Goal: Task Accomplishment & Management: Complete application form

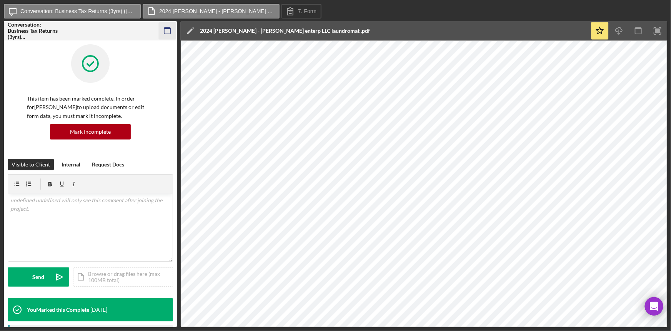
click at [166, 35] on icon "button" at bounding box center [167, 30] width 17 height 17
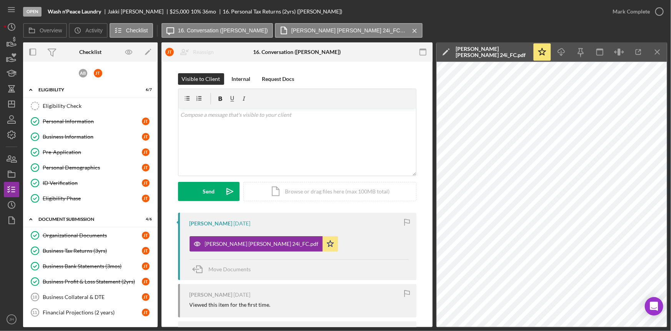
scroll to position [35, 0]
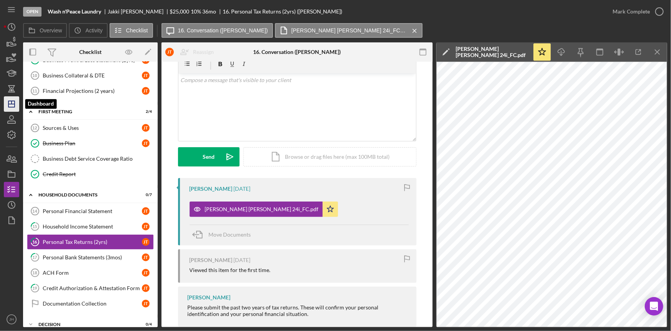
click at [15, 104] on line "button" at bounding box center [11, 104] width 6 height 0
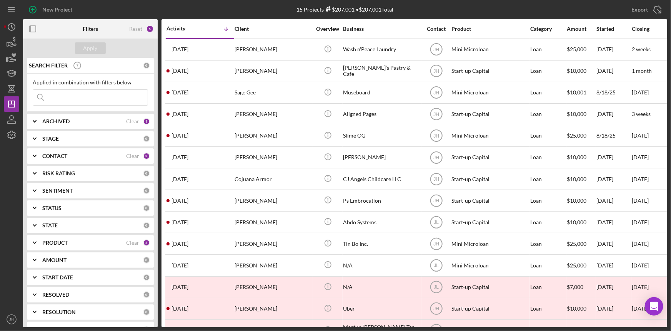
click at [62, 248] on div "PRODUCT Clear 2" at bounding box center [96, 242] width 108 height 15
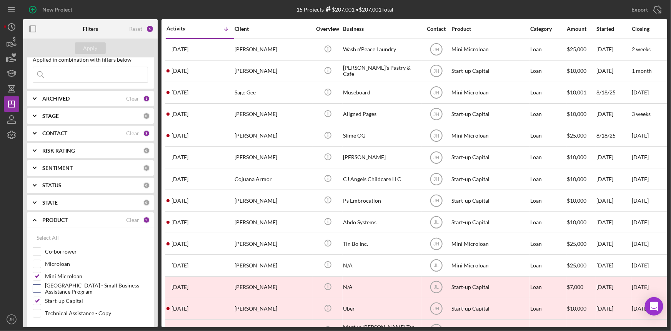
scroll to position [35, 0]
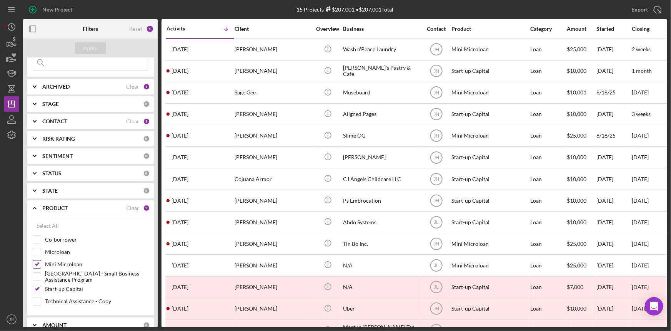
click at [67, 264] on label "Mini Microloan" at bounding box center [96, 264] width 103 height 8
click at [41, 264] on input "Mini Microloan" at bounding box center [37, 264] width 8 height 8
checkbox input "false"
click at [64, 289] on label "Start-up Capital" at bounding box center [96, 289] width 103 height 8
click at [41, 289] on input "Start-up Capital" at bounding box center [37, 289] width 8 height 8
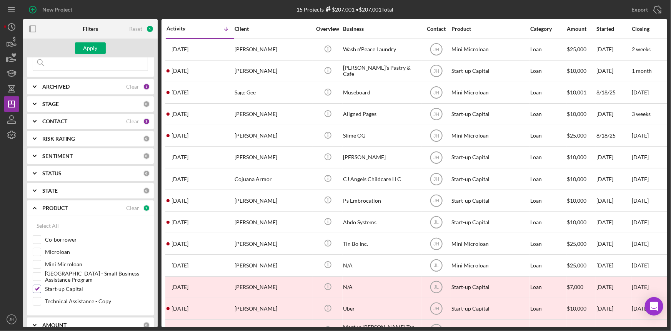
checkbox input "false"
click at [70, 276] on label "Monterey Park - Small Business Assistance Program" at bounding box center [96, 276] width 103 height 8
click at [41, 276] on input "Monterey Park - Small Business Assistance Program" at bounding box center [37, 276] width 8 height 8
checkbox input "true"
click at [85, 51] on div "Apply" at bounding box center [90, 48] width 14 height 12
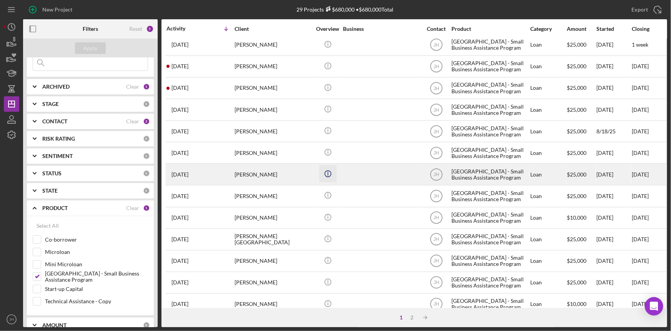
scroll to position [70, 0]
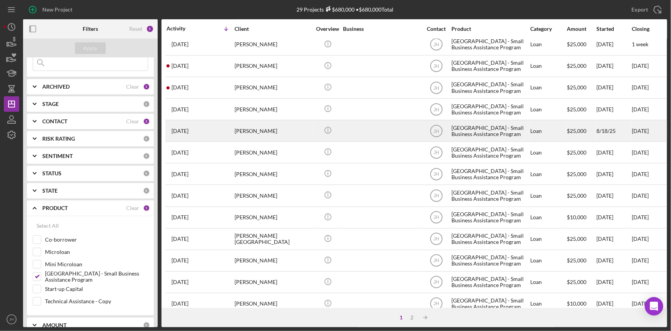
click at [282, 130] on div "Sotaro Masuda" at bounding box center [273, 130] width 77 height 20
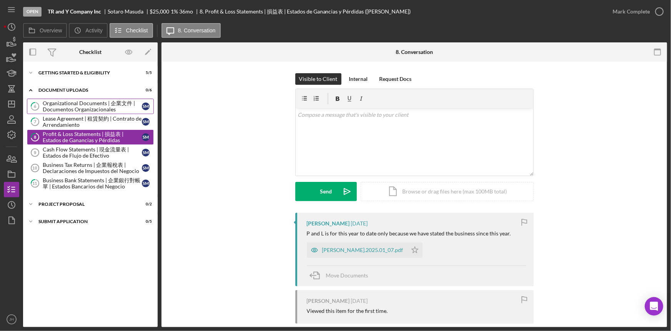
click at [93, 102] on div "Organizational Documents | 企業文件 | Documentos Organizacionales" at bounding box center [92, 106] width 99 height 12
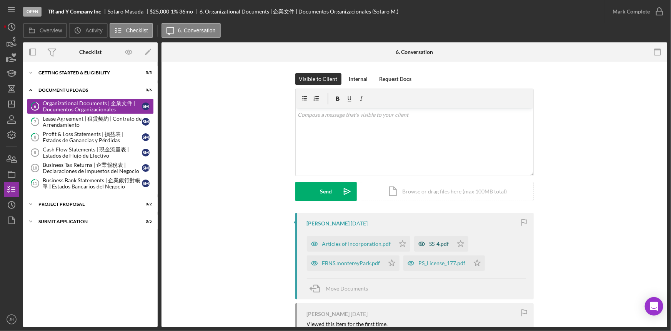
click at [434, 242] on div "SS-4.pdf" at bounding box center [440, 243] width 20 height 6
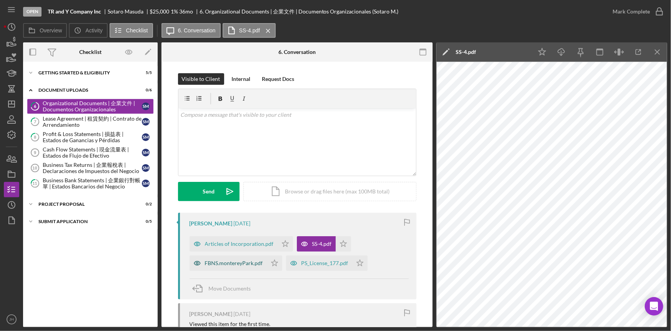
click at [241, 260] on div "FBNS.montereyPark.pdf" at bounding box center [234, 263] width 58 height 6
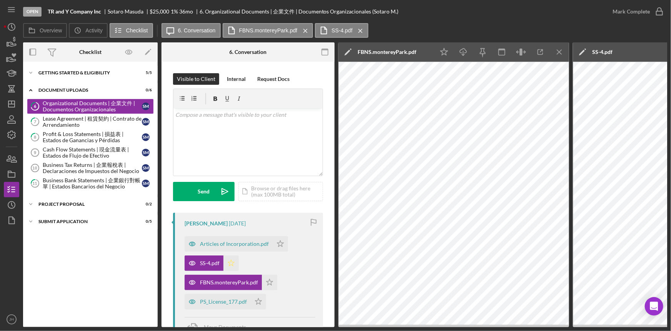
scroll to position [35, 0]
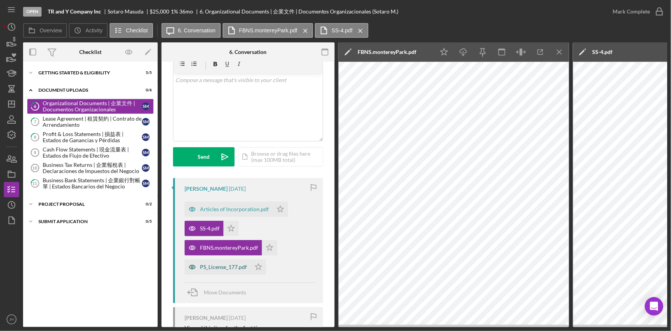
click at [215, 269] on div "PS_License_177.pdf" at bounding box center [218, 266] width 66 height 15
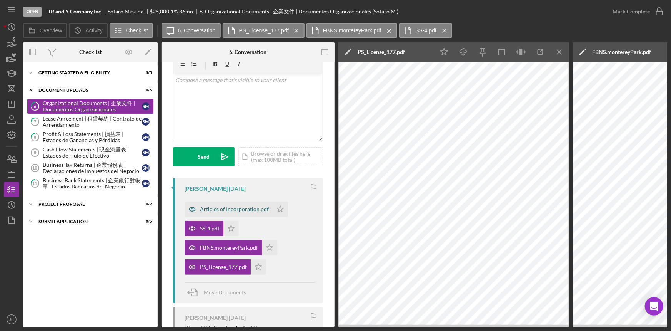
click at [224, 212] on div "Articles of Incorporation.pdf" at bounding box center [229, 208] width 88 height 15
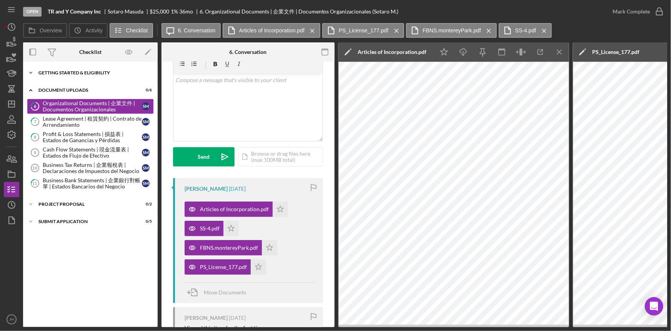
click at [90, 73] on div "Getting Started & Eligibility" at bounding box center [93, 72] width 110 height 5
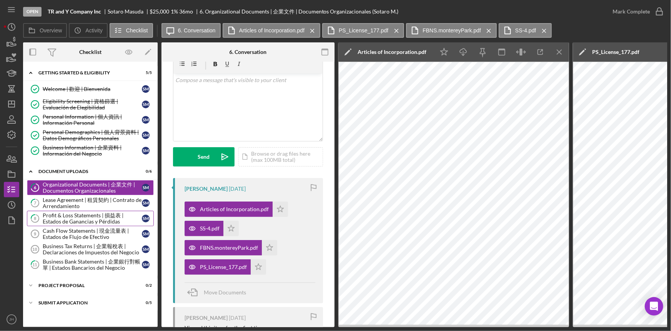
click at [96, 222] on div "Profit & Loss Statements | 損益表 | Estados de Ganancias y Pérdidas" at bounding box center [92, 218] width 99 height 12
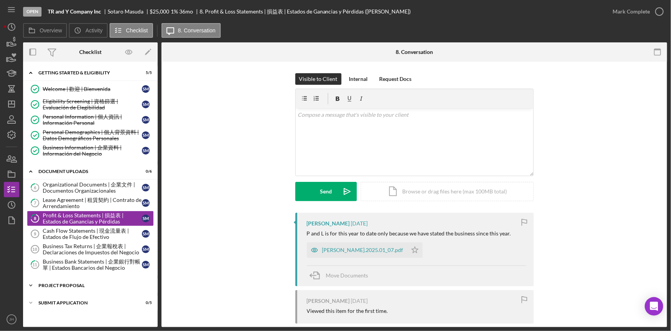
click at [101, 284] on div "Project Proposal" at bounding box center [93, 285] width 110 height 5
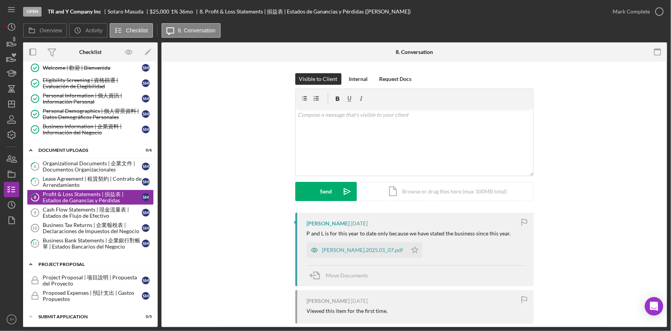
scroll to position [22, 0]
